Goal: Information Seeking & Learning: Learn about a topic

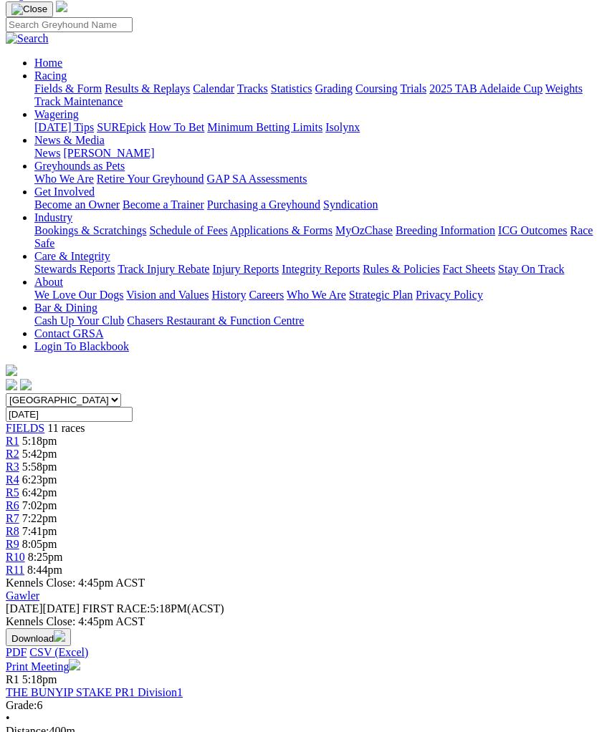
scroll to position [97, 0]
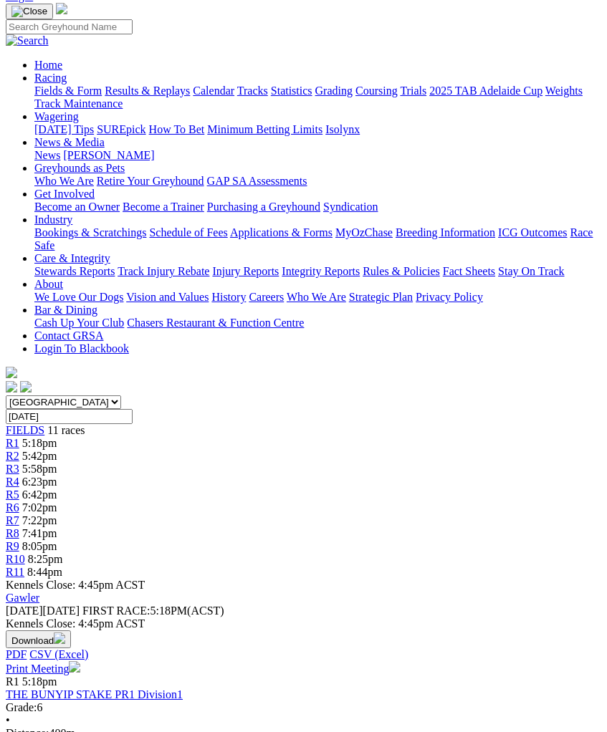
click at [19, 463] on link "R3" at bounding box center [13, 469] width 14 height 12
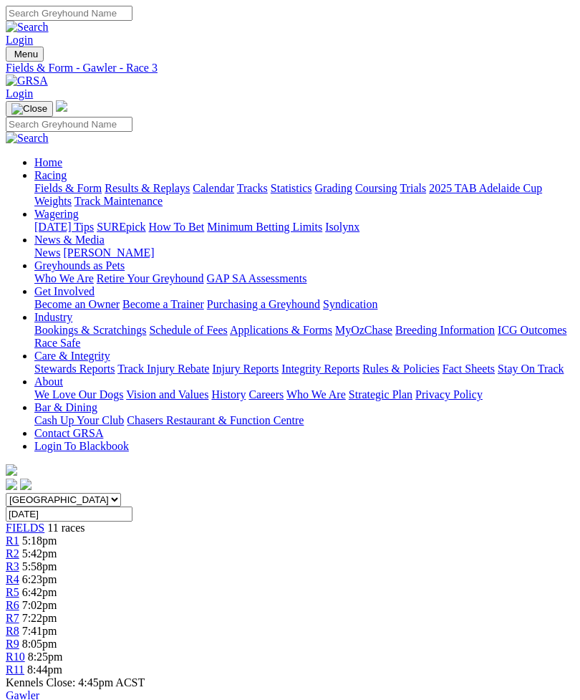
click at [19, 625] on span "R8" at bounding box center [13, 631] width 14 height 12
click at [19, 637] on span "R9" at bounding box center [13, 643] width 14 height 12
click at [34, 521] on span "FIELDS" at bounding box center [25, 527] width 39 height 12
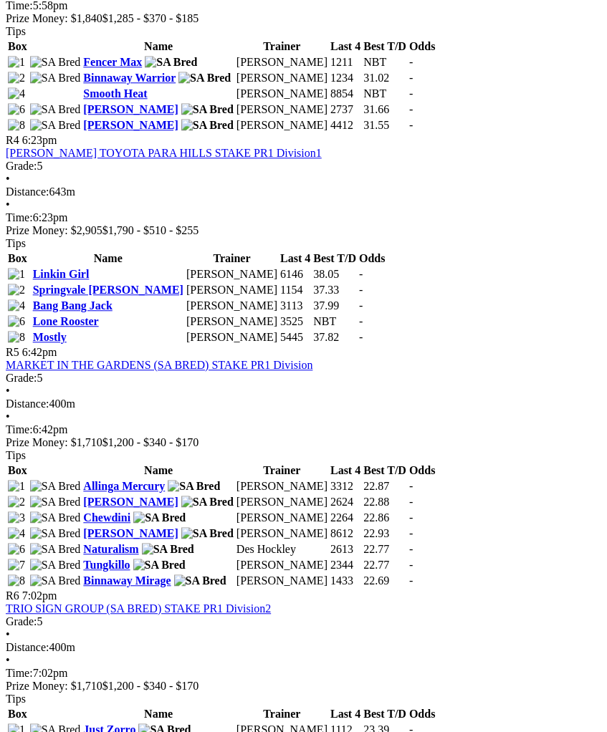
scroll to position [1275, 0]
